Goal: Transaction & Acquisition: Purchase product/service

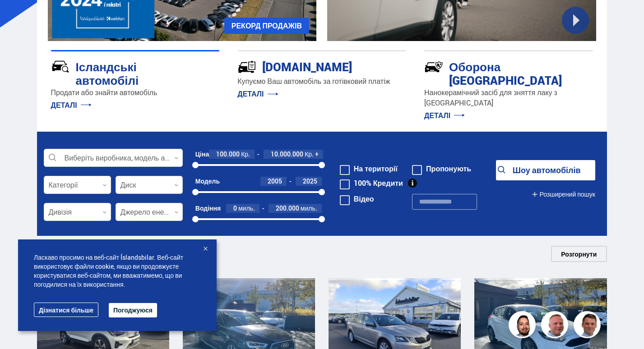
scroll to position [181, 0]
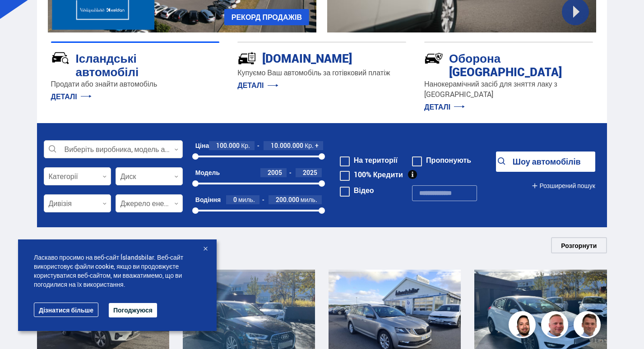
click at [112, 141] on div at bounding box center [113, 150] width 139 height 18
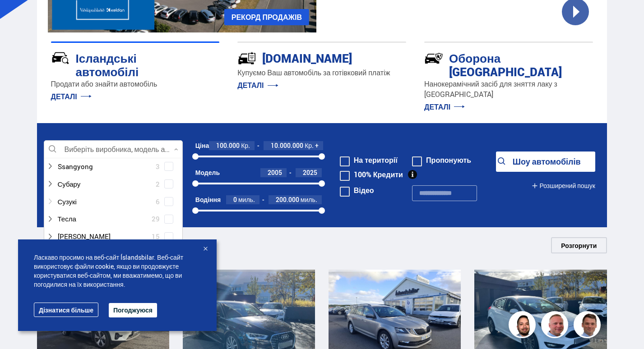
scroll to position [632, 0]
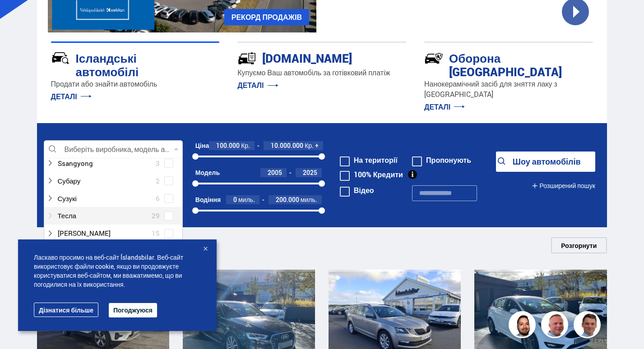
click at [51, 213] on icon at bounding box center [50, 216] width 7 height 7
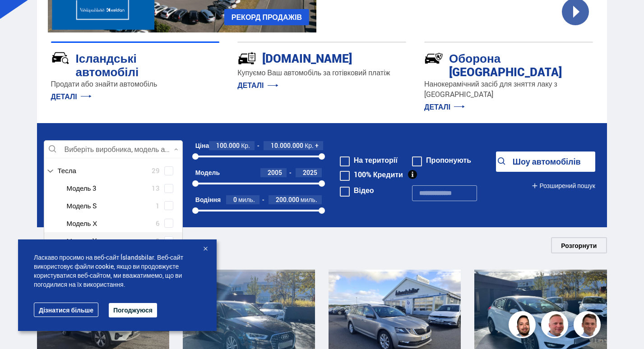
click at [168, 237] on span at bounding box center [168, 241] width 9 height 9
click at [208, 250] on div at bounding box center [205, 249] width 9 height 9
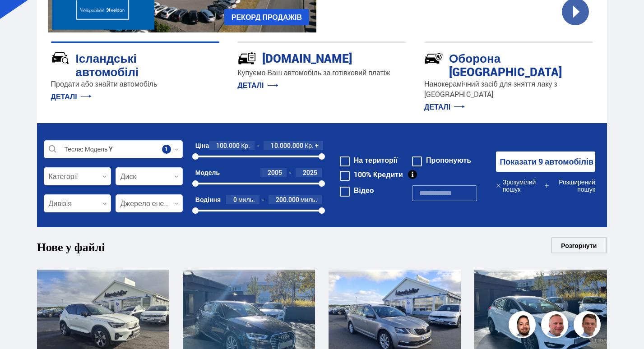
click at [366, 155] on font "На території" at bounding box center [376, 160] width 44 height 10
click at [529, 156] on font "Показати 4 авто" at bounding box center [546, 161] width 63 height 11
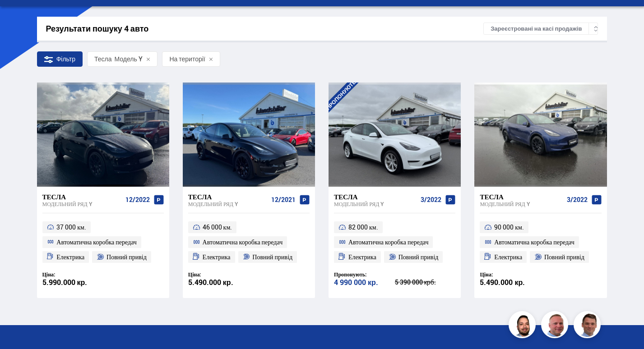
scroll to position [135, 0]
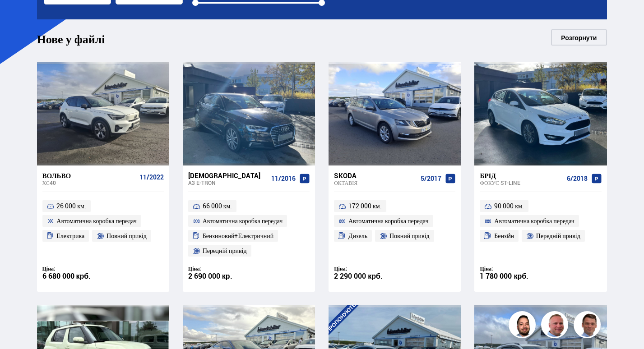
scroll to position [84, 0]
